Goal: Contribute content: Add original content to the website for others to see

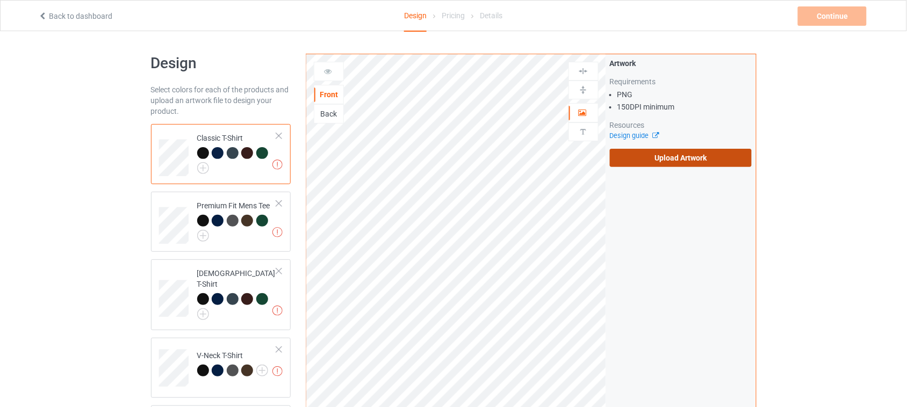
click at [678, 160] on label "Upload Artwork" at bounding box center [681, 158] width 142 height 18
click at [0, 0] on input "Upload Artwork" at bounding box center [0, 0] width 0 height 0
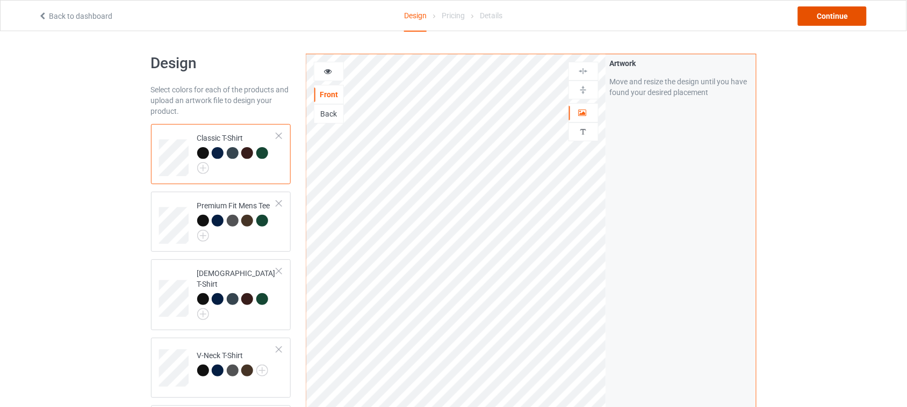
click at [833, 18] on div "Continue" at bounding box center [832, 15] width 69 height 19
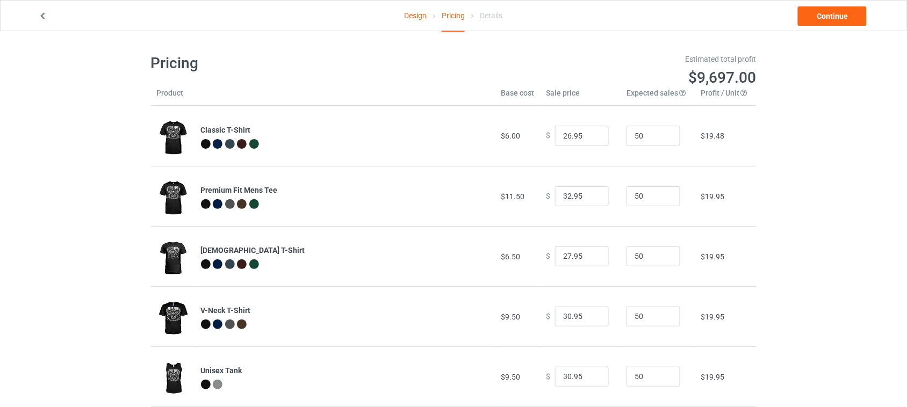
click at [806, 161] on div "Design Pricing Details Continue Pricing Estimated total profit $9,697.00 Produc…" at bounding box center [453, 350] width 907 height 639
click at [836, 15] on link "Continue" at bounding box center [832, 15] width 69 height 19
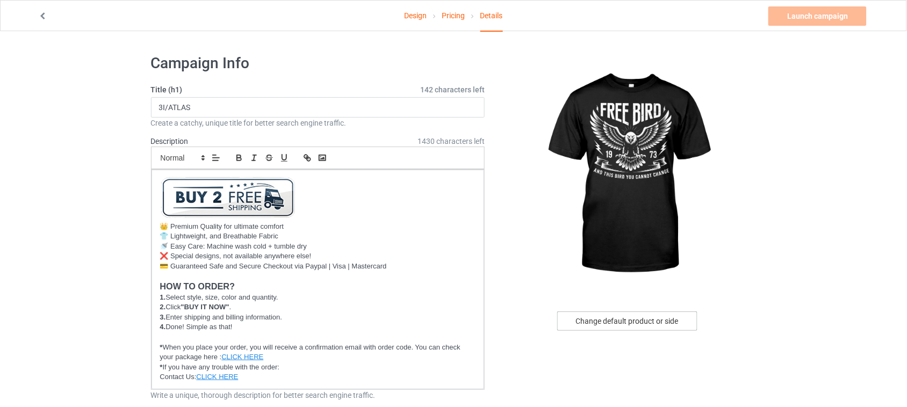
click at [662, 321] on div "Change default product or side" at bounding box center [627, 321] width 140 height 19
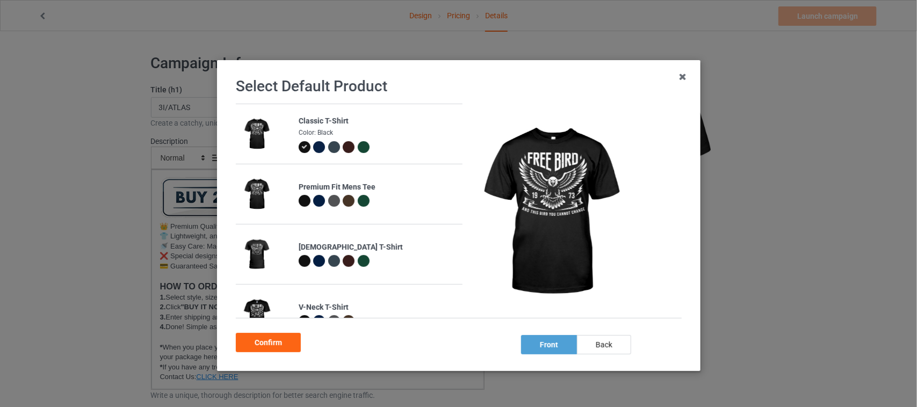
click at [313, 146] on div at bounding box center [319, 147] width 12 height 12
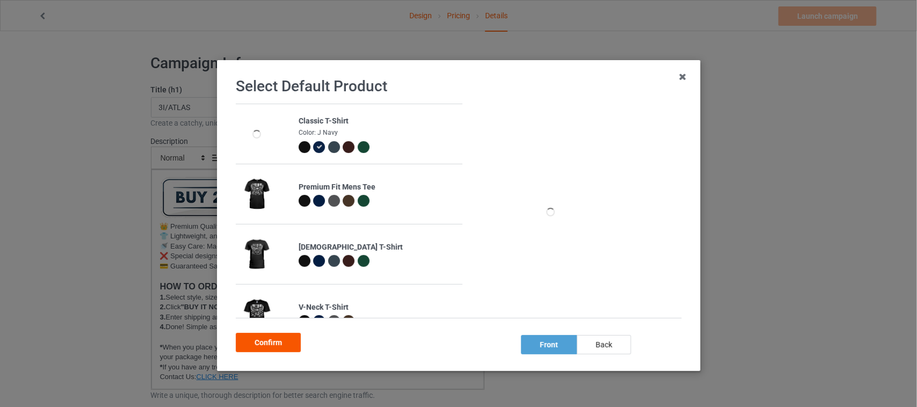
click at [282, 344] on div "Confirm" at bounding box center [268, 342] width 65 height 19
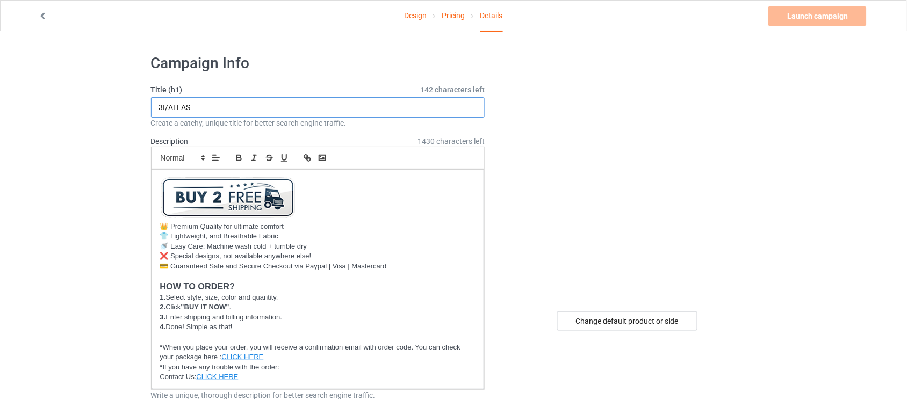
drag, startPoint x: 243, startPoint y: 103, endPoint x: 60, endPoint y: 103, distance: 183.2
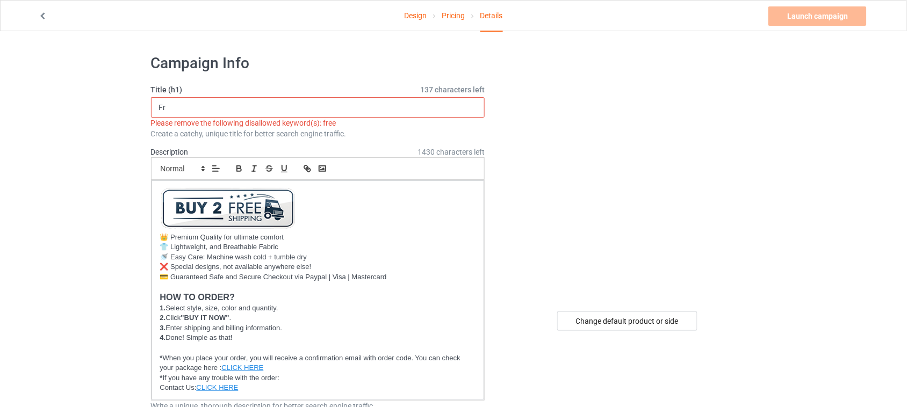
type input "F"
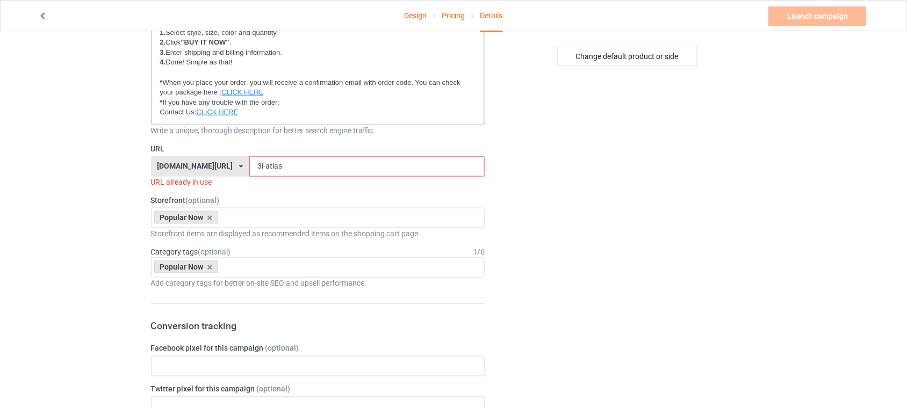
scroll to position [336, 0]
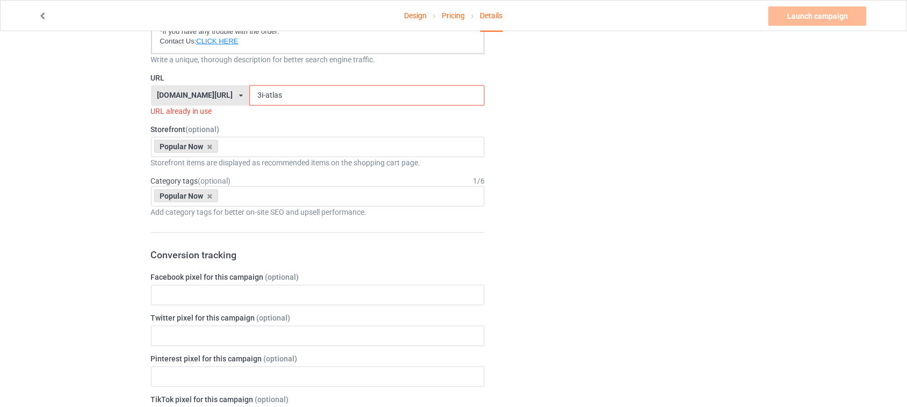
type input "This Bird You Cannot Change"
drag, startPoint x: 271, startPoint y: 95, endPoint x: 183, endPoint y: 95, distance: 88.1
click at [183, 95] on div "[DOMAIN_NAME][URL] [DOMAIN_NAME][URL] [DOMAIN_NAME][URL] 6273c5abfddeea00434baf…" at bounding box center [318, 95] width 334 height 20
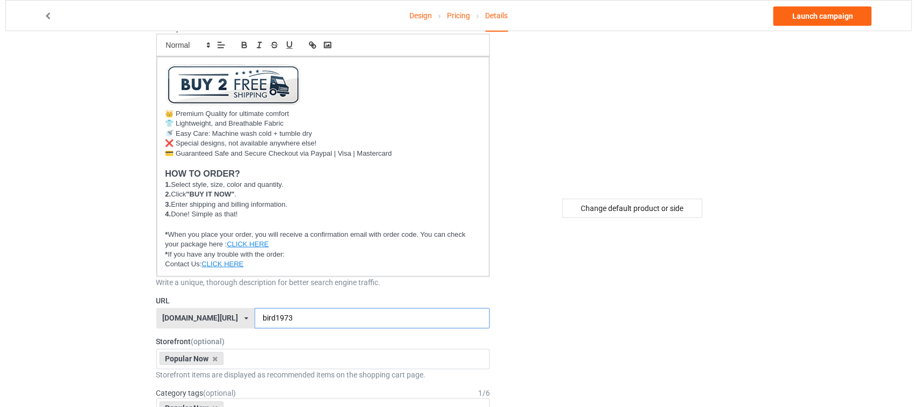
scroll to position [0, 0]
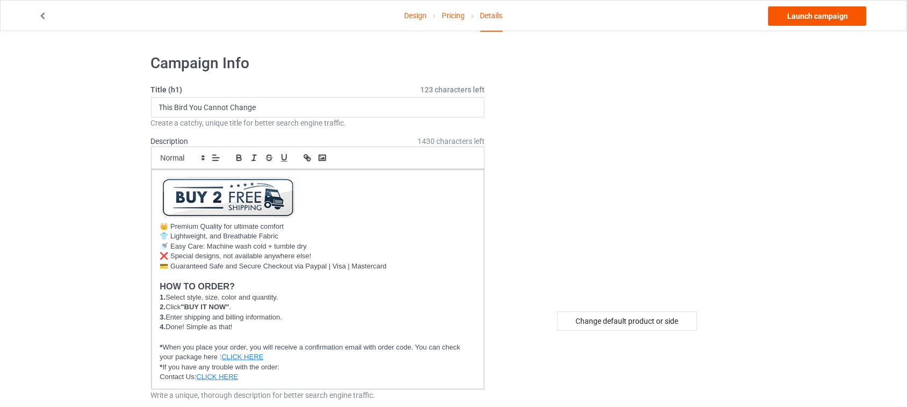
type input "bird1973"
click at [802, 20] on link "Launch campaign" at bounding box center [817, 15] width 98 height 19
